Goal: Find specific page/section: Find specific page/section

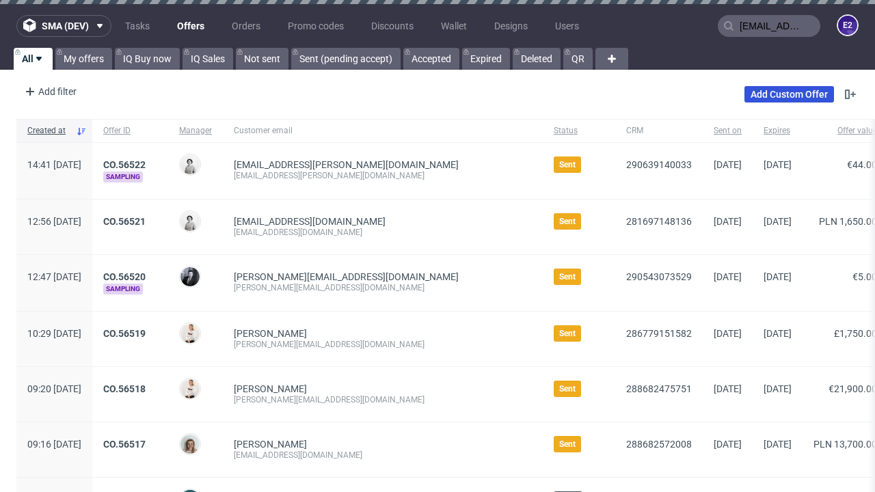
type input "[EMAIL_ADDRESS][PERSON_NAME][DOMAIN_NAME]"
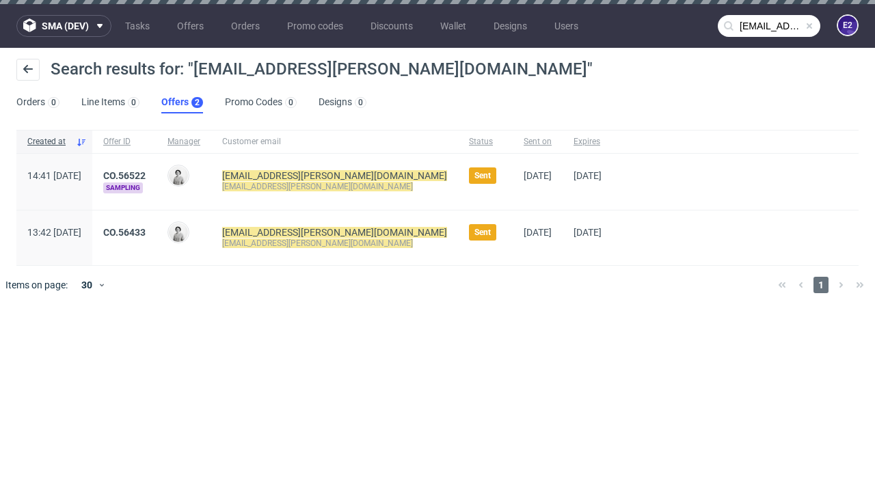
click at [182, 102] on link "Offers 2" at bounding box center [182, 103] width 42 height 22
click at [146, 176] on link "CO.56522" at bounding box center [124, 175] width 42 height 11
